Goal: Information Seeking & Learning: Learn about a topic

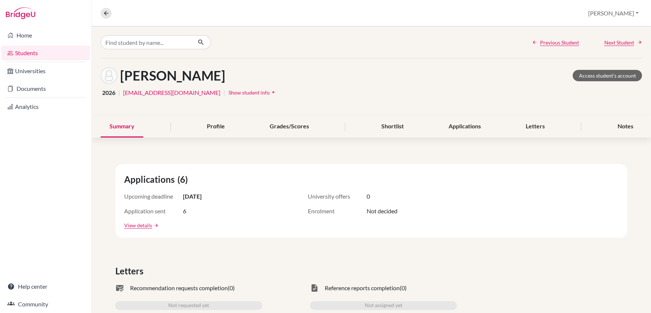
click at [38, 56] on link "Students" at bounding box center [45, 53] width 89 height 15
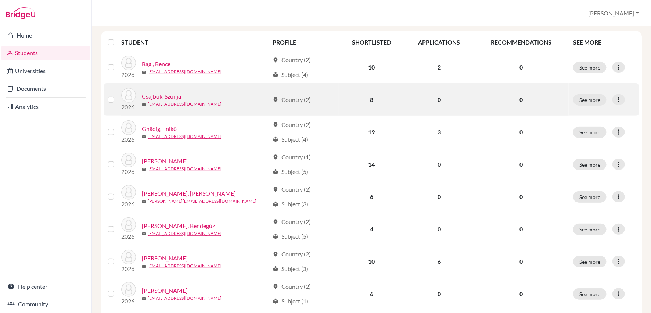
scroll to position [94, 0]
click at [174, 94] on link "Csajbók, Szonja" at bounding box center [161, 95] width 39 height 9
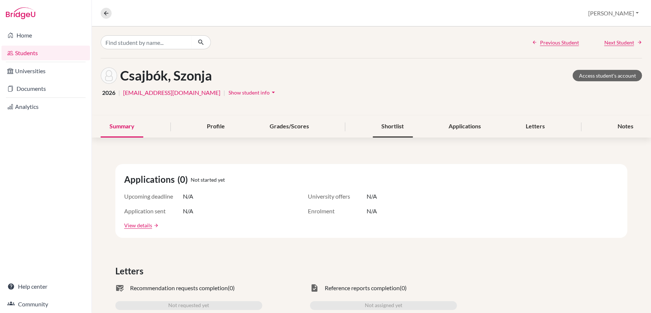
click at [397, 129] on div "Shortlist" at bounding box center [393, 127] width 40 height 22
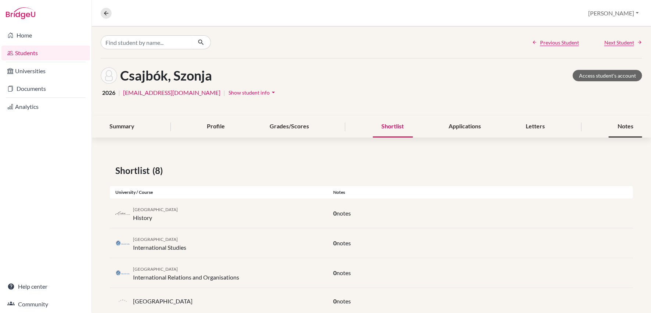
click at [628, 124] on div "Notes" at bounding box center [625, 127] width 33 height 22
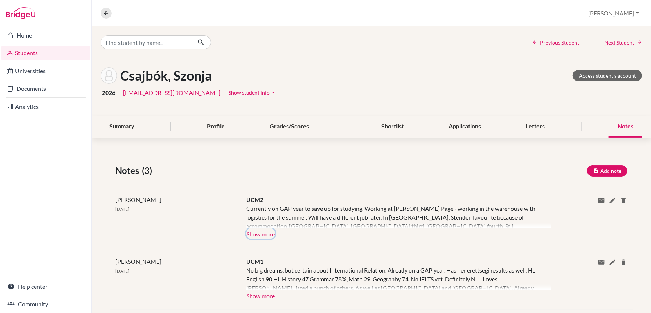
click at [258, 230] on button "Show more" at bounding box center [260, 233] width 29 height 11
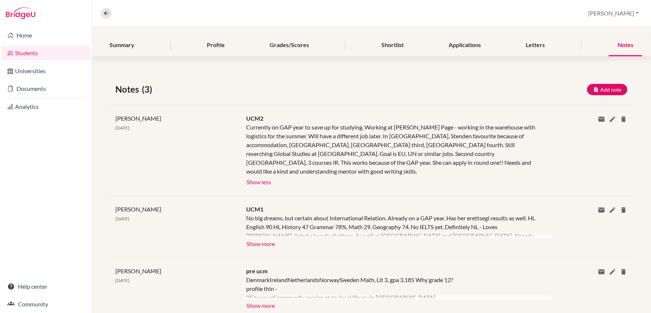
scroll to position [83, 0]
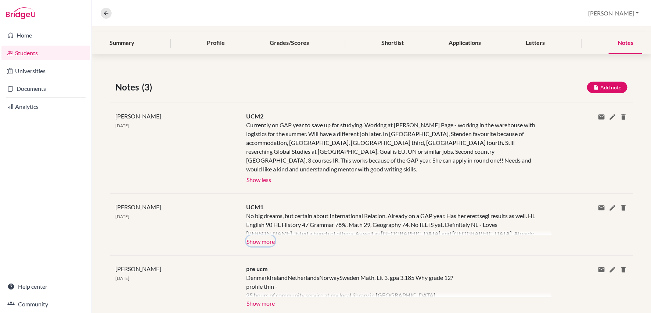
click at [257, 235] on button "Show more" at bounding box center [260, 240] width 29 height 11
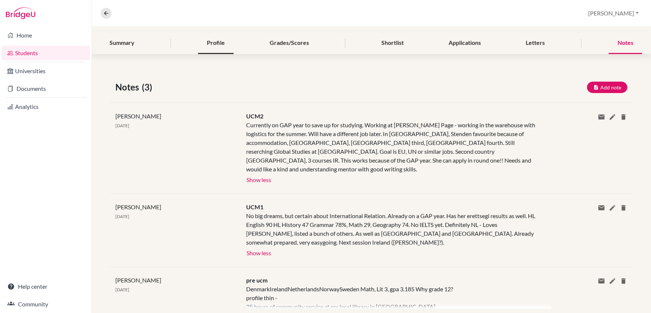
click at [217, 42] on div "Profile" at bounding box center [216, 43] width 36 height 22
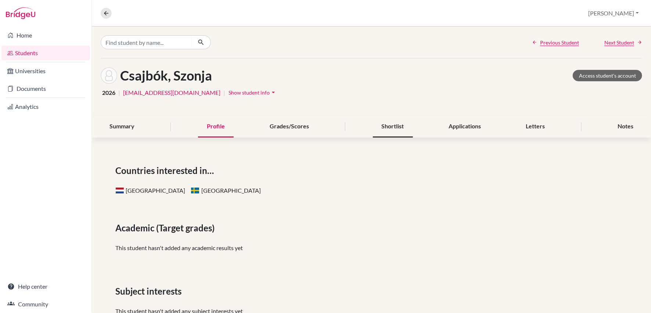
click at [389, 128] on div "Shortlist" at bounding box center [393, 127] width 40 height 22
